Goal: Task Accomplishment & Management: Manage account settings

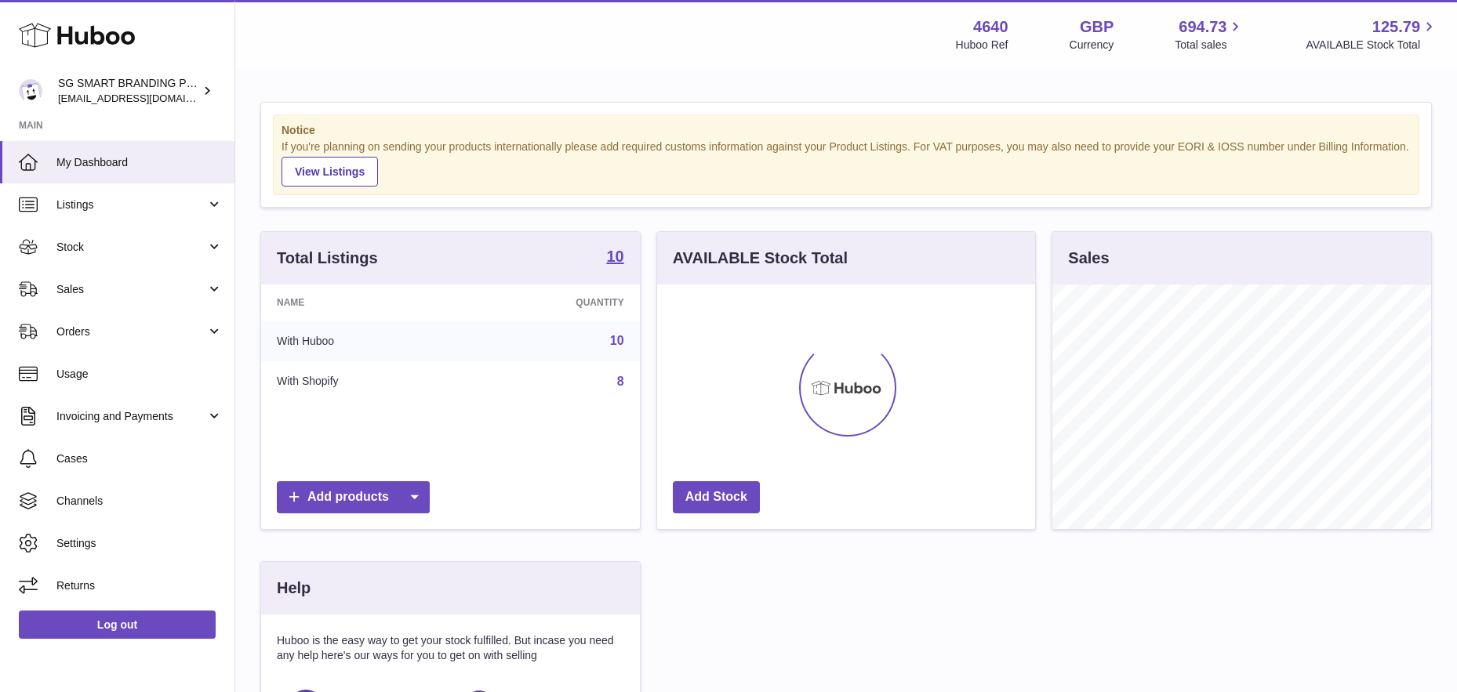
scroll to position [245, 378]
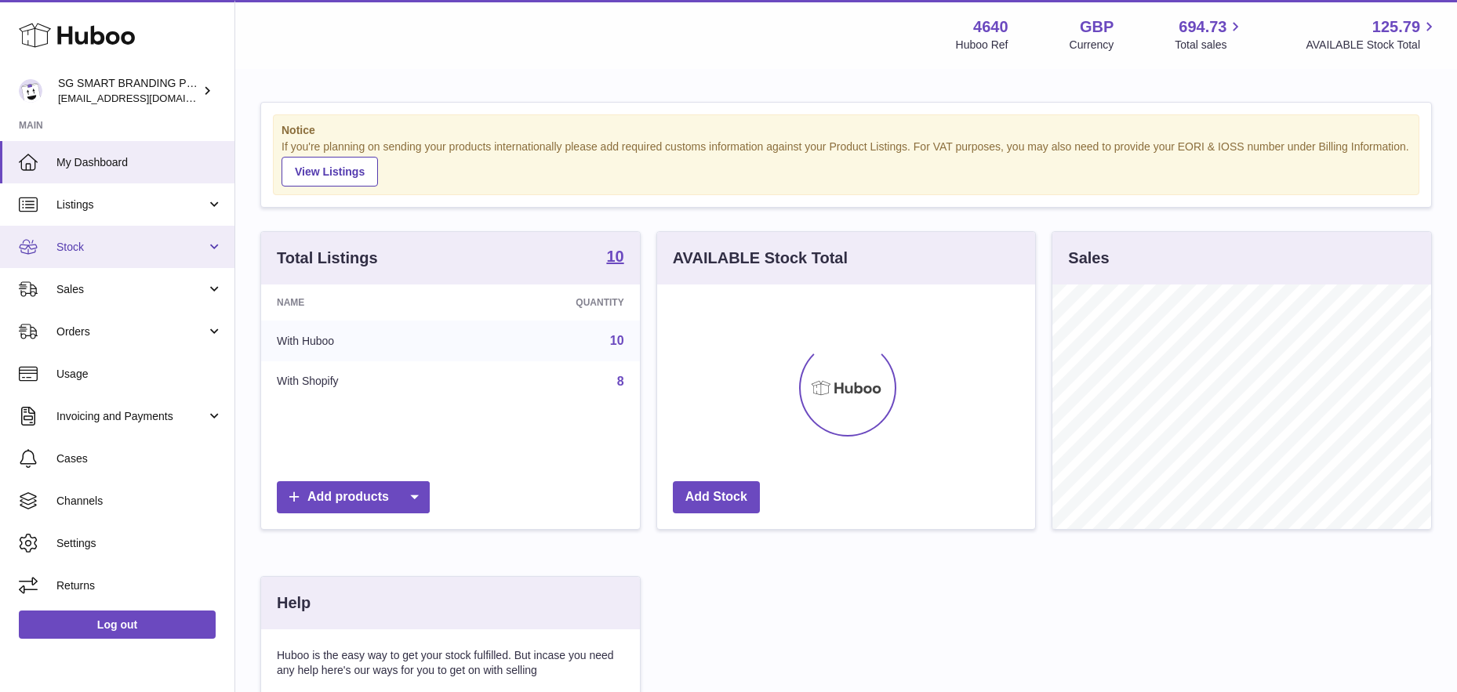
click at [104, 240] on span "Stock" at bounding box center [131, 247] width 150 height 15
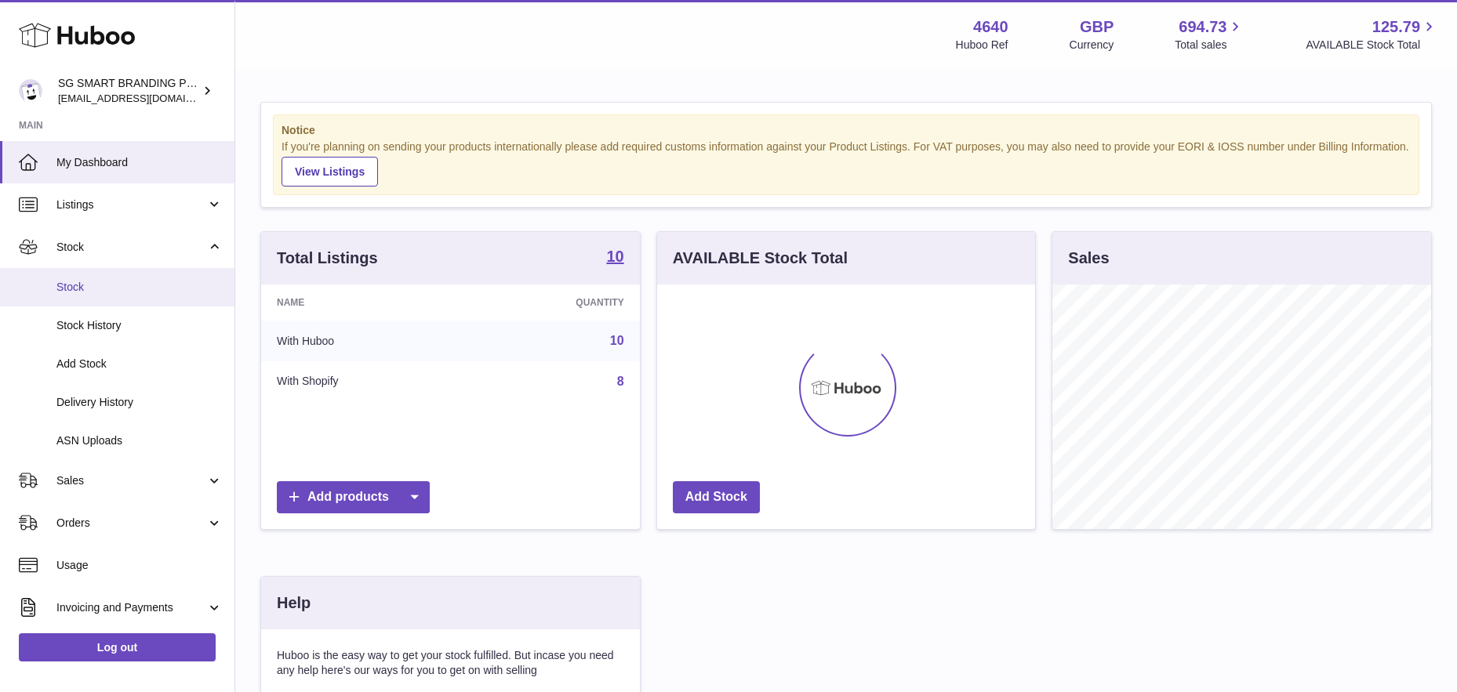
click at [88, 283] on span "Stock" at bounding box center [139, 287] width 166 height 15
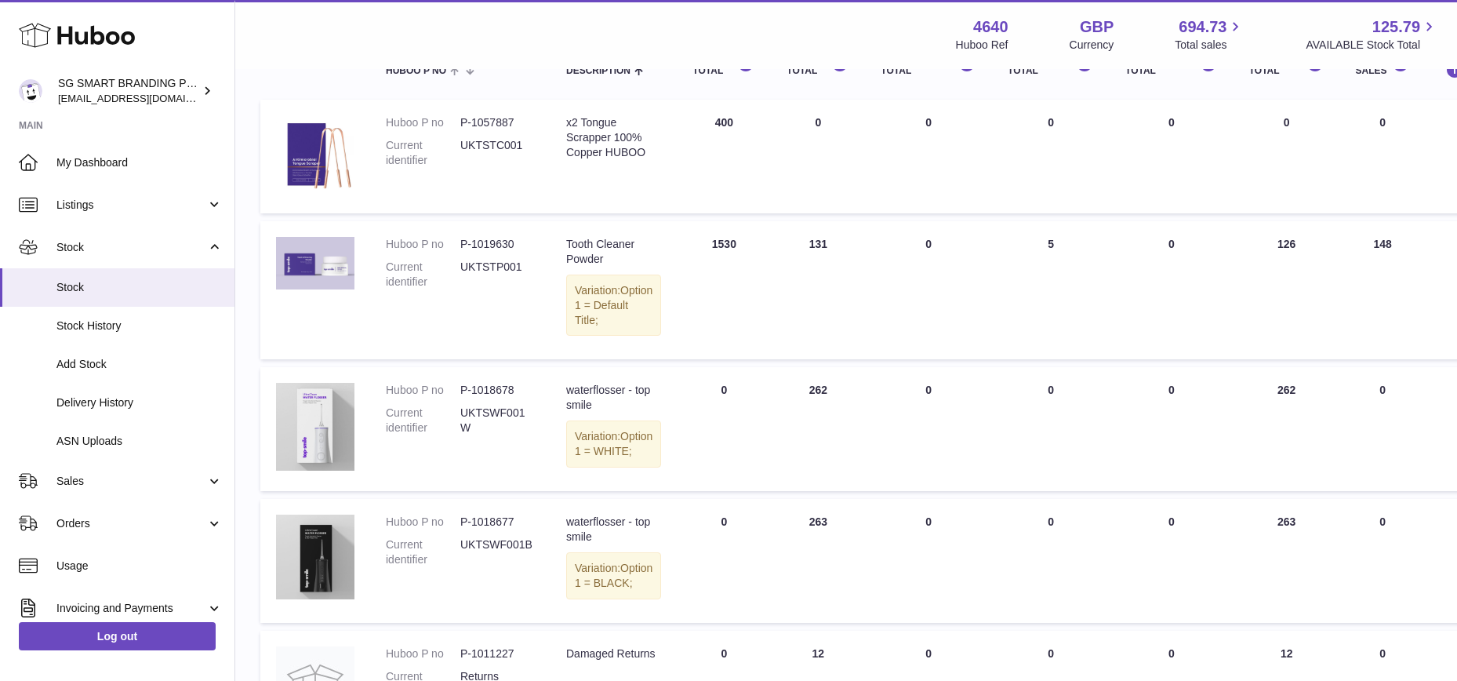
scroll to position [223, 0]
